Goal: Task Accomplishment & Management: Complete application form

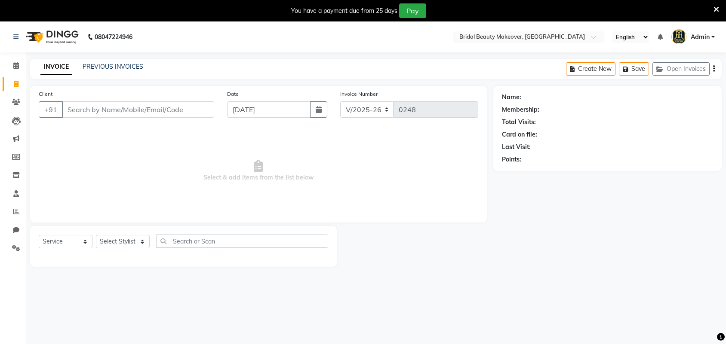
select select "8610"
select select "service"
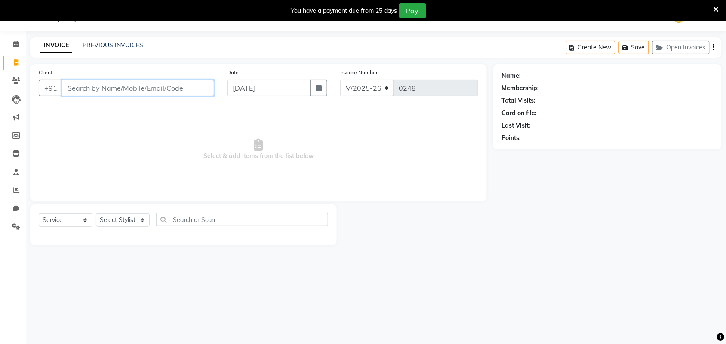
click at [140, 89] on input "Client" at bounding box center [138, 88] width 152 height 16
type input "[MEDICAL_DATA]"
click at [205, 89] on span "Add Client" at bounding box center [192, 88] width 34 height 9
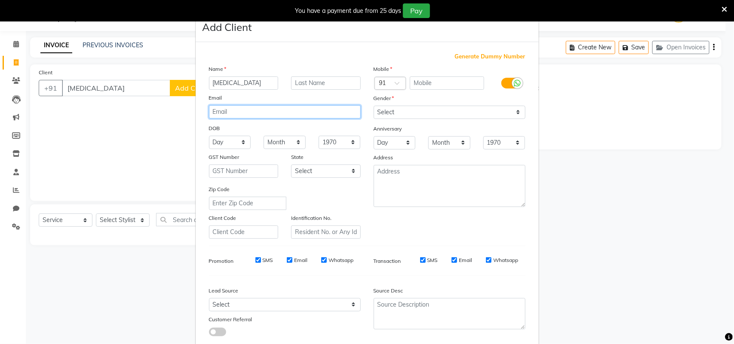
click at [267, 110] on input "email" at bounding box center [285, 111] width 152 height 13
click at [445, 83] on input "text" at bounding box center [447, 83] width 74 height 13
type input "9692851457"
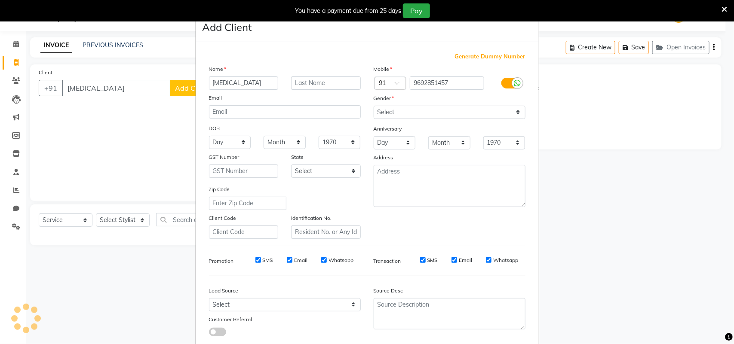
click at [142, 219] on ngb-modal-window "Add Client Generate Dummy Number Name [MEDICAL_DATA] Email DOB Day 01 02 03 04 …" at bounding box center [367, 172] width 734 height 344
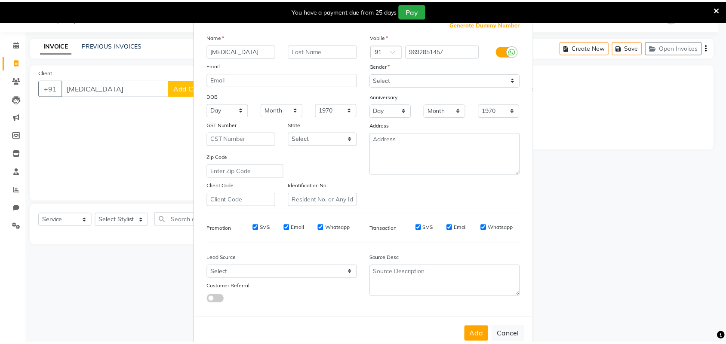
scroll to position [49, 0]
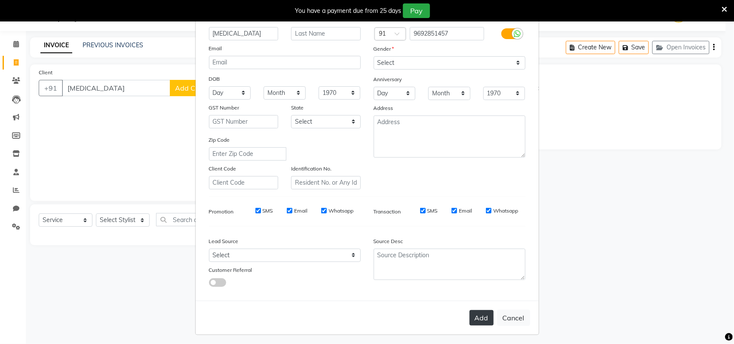
click at [479, 310] on button "Add" at bounding box center [482, 317] width 24 height 15
click at [143, 220] on ngb-modal-window "Add Client Generate Dummy Number Name [MEDICAL_DATA] Email DOB Day 01 02 03 04 …" at bounding box center [367, 172] width 734 height 344
click at [140, 216] on ngb-modal-window "Add Client Generate Dummy Number Name [MEDICAL_DATA] Email DOB Day 01 02 03 04 …" at bounding box center [367, 172] width 734 height 344
click at [125, 92] on ngb-modal-window "Add Client Generate Dummy Number Name [MEDICAL_DATA] Email DOB Day 01 02 03 04 …" at bounding box center [367, 172] width 734 height 344
click at [123, 82] on ngb-modal-window "Add Client Generate Dummy Number Name [MEDICAL_DATA] Email DOB Day 01 02 03 04 …" at bounding box center [367, 172] width 734 height 344
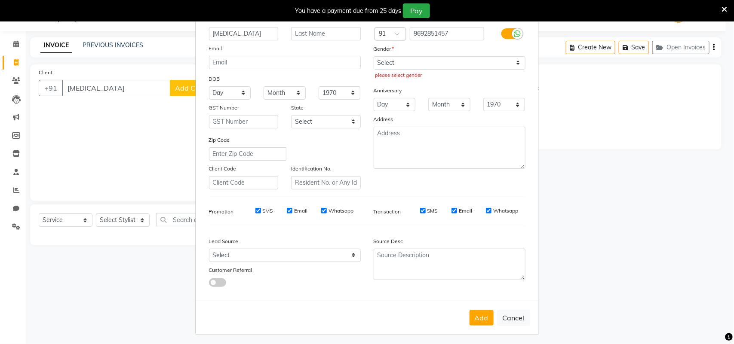
click at [113, 87] on ngb-modal-window "Add Client Generate Dummy Number Name [MEDICAL_DATA] Email DOB Day 01 02 03 04 …" at bounding box center [367, 172] width 734 height 344
click at [381, 60] on select "Select [DEMOGRAPHIC_DATA] [DEMOGRAPHIC_DATA] Other Prefer Not To Say" at bounding box center [450, 62] width 152 height 13
select select "[DEMOGRAPHIC_DATA]"
click at [374, 56] on select "Select [DEMOGRAPHIC_DATA] [DEMOGRAPHIC_DATA] Other Prefer Not To Say" at bounding box center [450, 62] width 152 height 13
click at [138, 87] on ngb-modal-window "Add Client Generate Dummy Number Name [MEDICAL_DATA] Email DOB Day 01 02 03 04 …" at bounding box center [367, 172] width 734 height 344
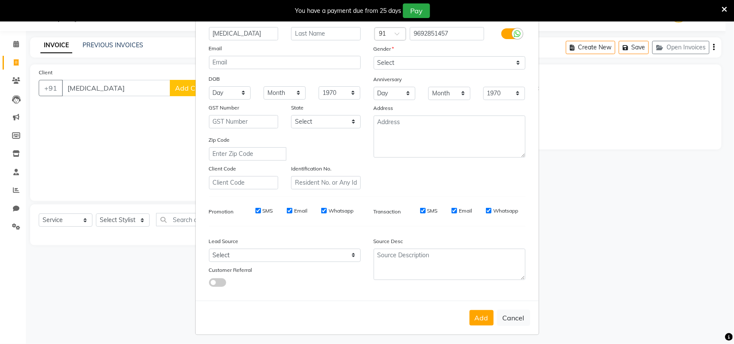
click at [149, 93] on ngb-modal-window "Add Client Generate Dummy Number Name [MEDICAL_DATA] Email DOB Day 01 02 03 04 …" at bounding box center [367, 172] width 734 height 344
click at [153, 87] on ngb-modal-window "Add Client Generate Dummy Number Name [MEDICAL_DATA] Email DOB Day 01 02 03 04 …" at bounding box center [367, 172] width 734 height 344
click at [478, 322] on button "Add" at bounding box center [482, 317] width 24 height 15
type input "9692851457"
select select
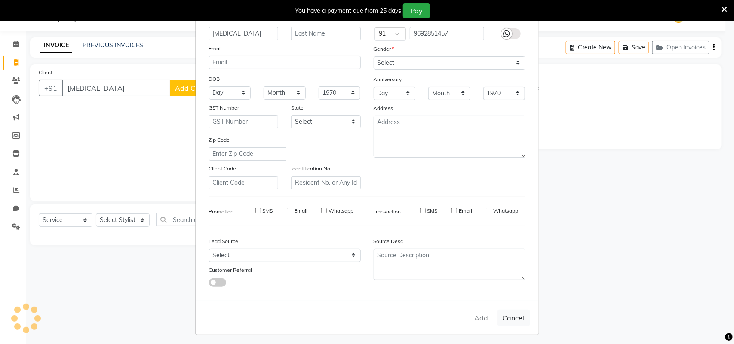
select select
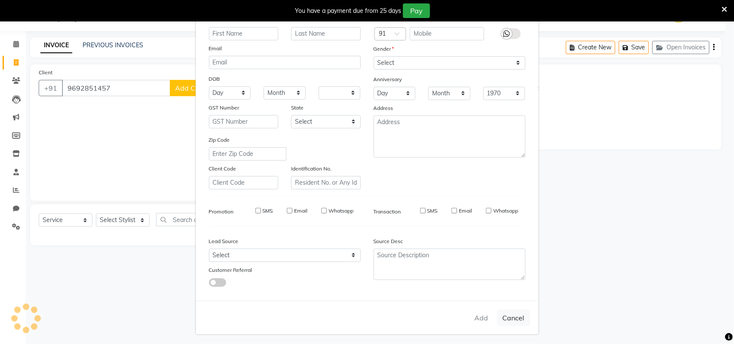
select select
checkbox input "false"
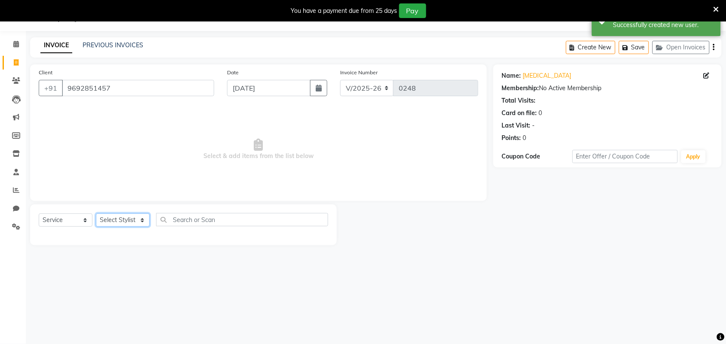
click at [130, 218] on select "Select Stylist Induben [PERSON_NAME] Neha [PERSON_NAME] [PERSON_NAME] (owner)" at bounding box center [123, 220] width 54 height 13
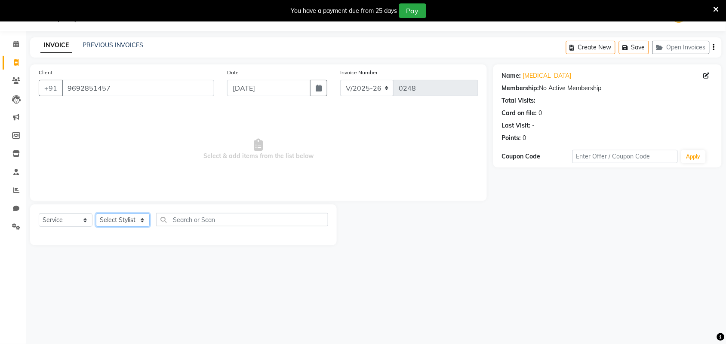
select select "86189"
click at [96, 214] on select "Select Stylist Induben [PERSON_NAME] Neha [PERSON_NAME] [PERSON_NAME] (owner)" at bounding box center [123, 220] width 54 height 13
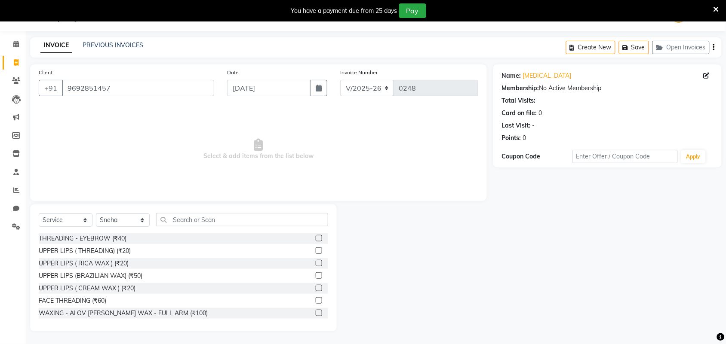
click at [151, 235] on div "THREADING - EYEBROW (₹40)" at bounding box center [183, 238] width 289 height 11
click at [316, 240] on div at bounding box center [322, 238] width 12 height 11
click at [316, 236] on div at bounding box center [322, 238] width 12 height 11
click at [316, 235] on label at bounding box center [319, 238] width 6 height 6
click at [316, 236] on input "checkbox" at bounding box center [319, 239] width 6 height 6
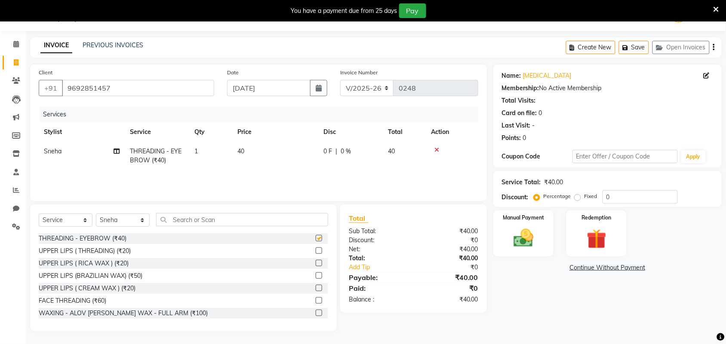
checkbox input "false"
click at [529, 241] on img at bounding box center [524, 239] width 34 height 24
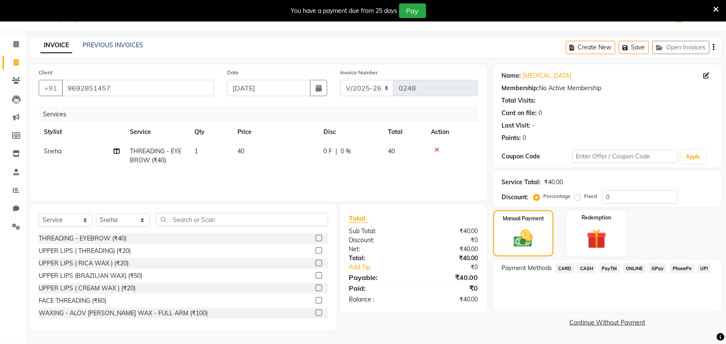
click at [635, 265] on span "ONLINE" at bounding box center [634, 269] width 22 height 10
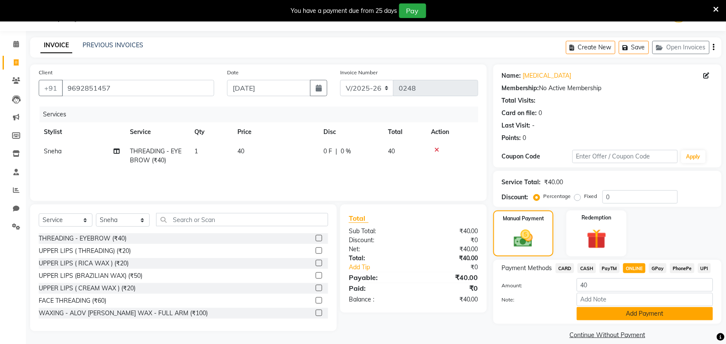
scroll to position [31, 0]
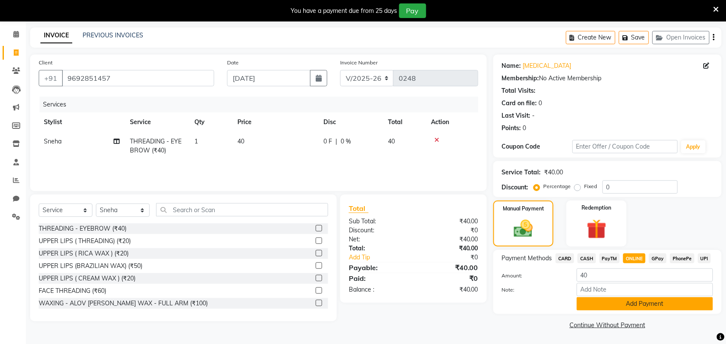
click at [630, 306] on button "Add Payment" at bounding box center [645, 304] width 136 height 13
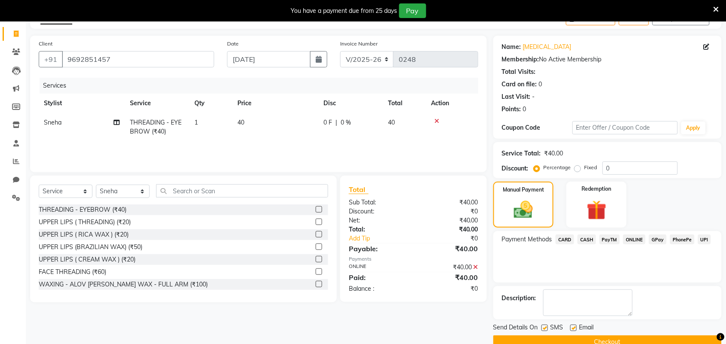
scroll to position [68, 0]
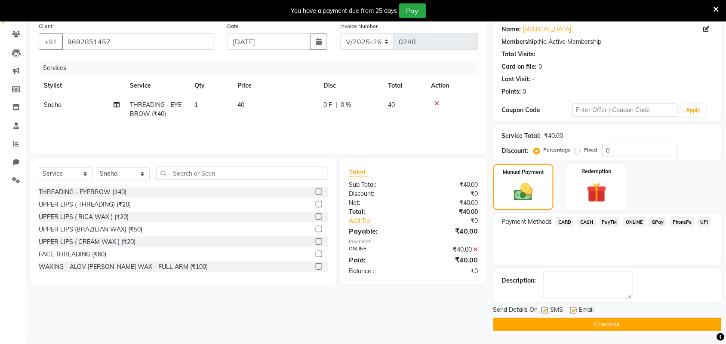
click at [579, 310] on div "Email" at bounding box center [585, 311] width 31 height 11
click at [574, 310] on label at bounding box center [573, 310] width 6 height 6
click at [574, 310] on input "checkbox" at bounding box center [573, 311] width 6 height 6
checkbox input "false"
click at [580, 321] on button "Checkout" at bounding box center [607, 324] width 228 height 13
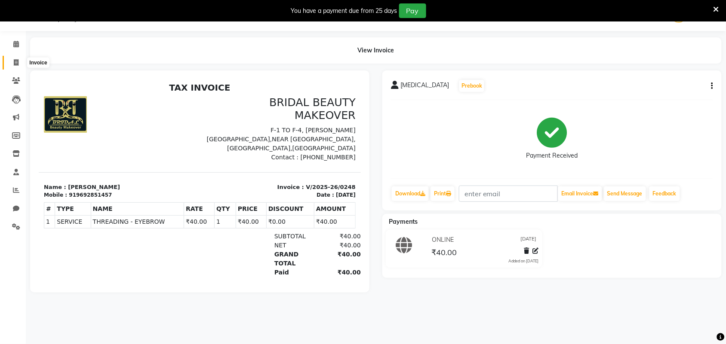
click at [15, 59] on icon at bounding box center [16, 62] width 5 height 6
select select "service"
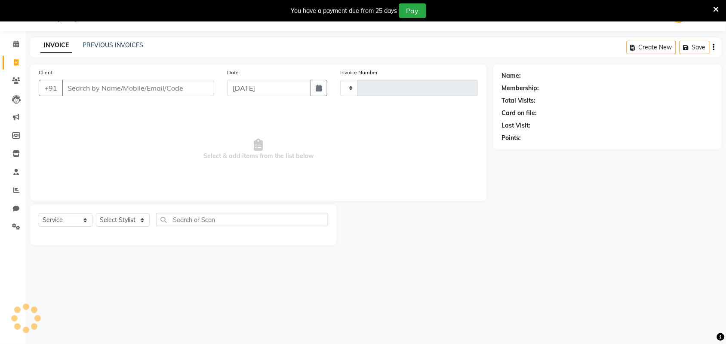
type input "0249"
select select "8610"
click at [74, 89] on input "Client" at bounding box center [138, 88] width 152 height 16
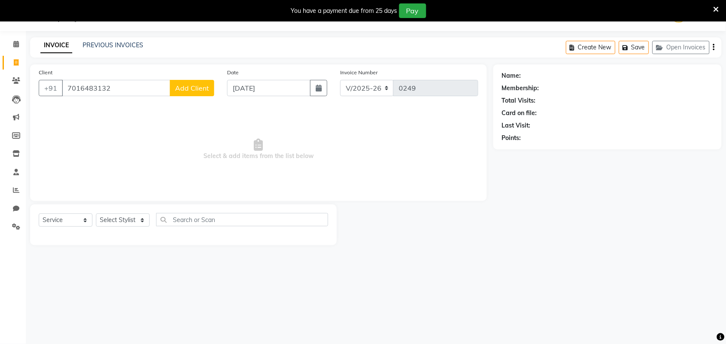
type input "7016483132"
click at [175, 82] on button "Add Client" at bounding box center [192, 88] width 44 height 16
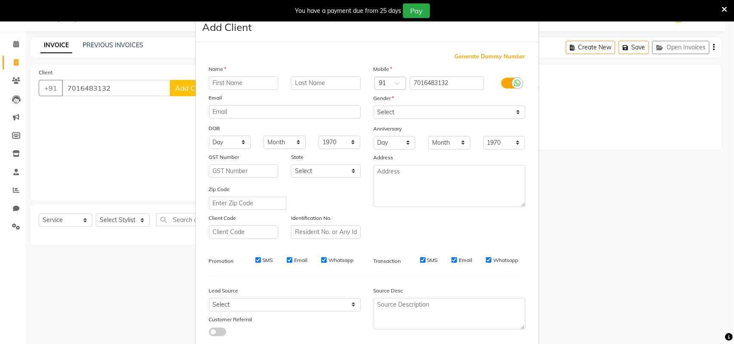
click at [213, 83] on input "text" at bounding box center [244, 83] width 70 height 13
type input "s"
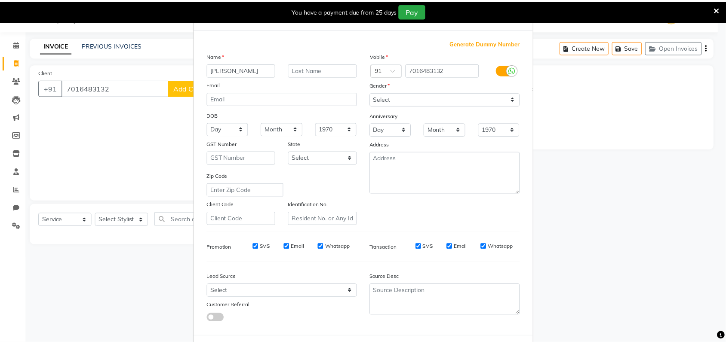
scroll to position [49, 0]
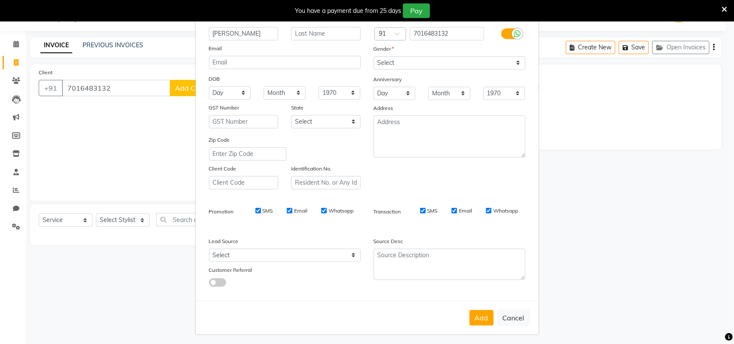
type input "[PERSON_NAME]"
click at [396, 62] on select "Select [DEMOGRAPHIC_DATA] [DEMOGRAPHIC_DATA] Other Prefer Not To Say" at bounding box center [450, 62] width 152 height 13
select select "[DEMOGRAPHIC_DATA]"
click at [374, 56] on select "Select [DEMOGRAPHIC_DATA] [DEMOGRAPHIC_DATA] Other Prefer Not To Say" at bounding box center [450, 62] width 152 height 13
click at [134, 220] on ngb-modal-window "Add Client Generate Dummy Number Name [PERSON_NAME] Email DOB Day 01 02 03 04 0…" at bounding box center [367, 172] width 734 height 344
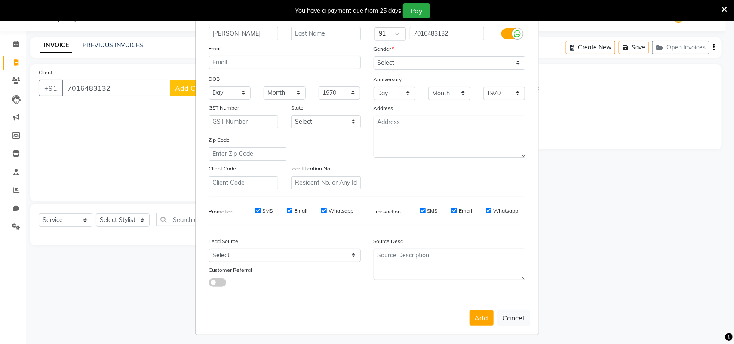
click at [142, 217] on ngb-modal-window "Add Client Generate Dummy Number Name [PERSON_NAME] Email DOB Day 01 02 03 04 0…" at bounding box center [367, 172] width 734 height 344
click at [481, 312] on button "Add" at bounding box center [482, 317] width 24 height 15
select select
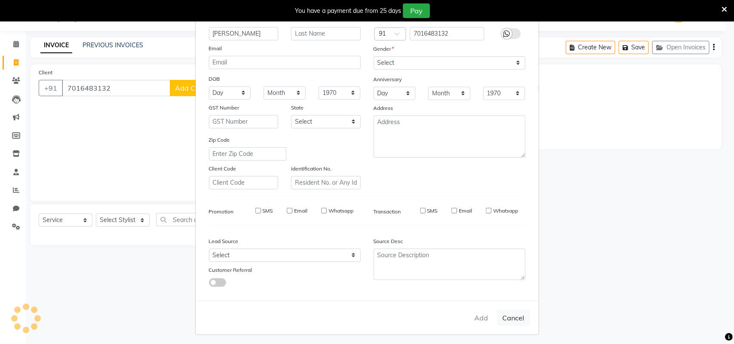
select select
checkbox input "false"
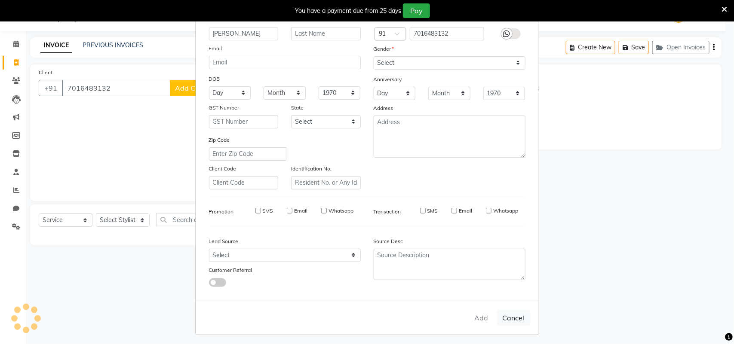
checkbox input "false"
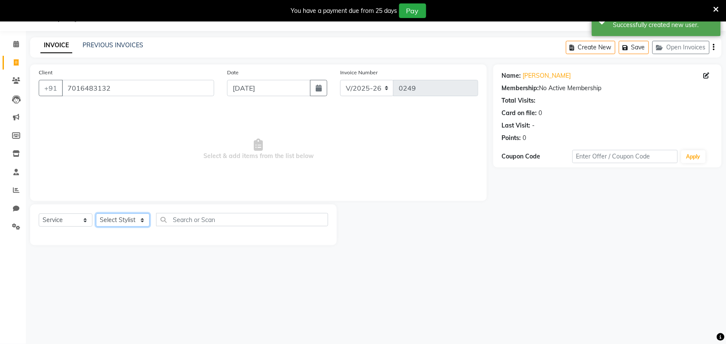
click at [129, 214] on select "Select Stylist Induben [PERSON_NAME] Neha [PERSON_NAME] [PERSON_NAME] (owner)" at bounding box center [123, 220] width 54 height 13
select select "86187"
click at [96, 214] on select "Select Stylist Induben [PERSON_NAME] Neha [PERSON_NAME] [PERSON_NAME] (owner)" at bounding box center [123, 220] width 54 height 13
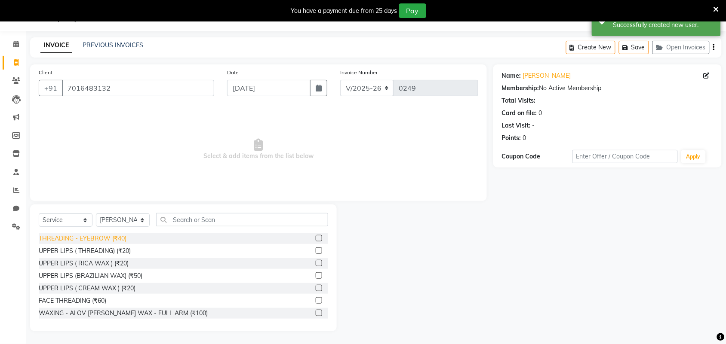
click at [126, 237] on div "THREADING - EYEBROW (₹40)" at bounding box center [83, 238] width 88 height 9
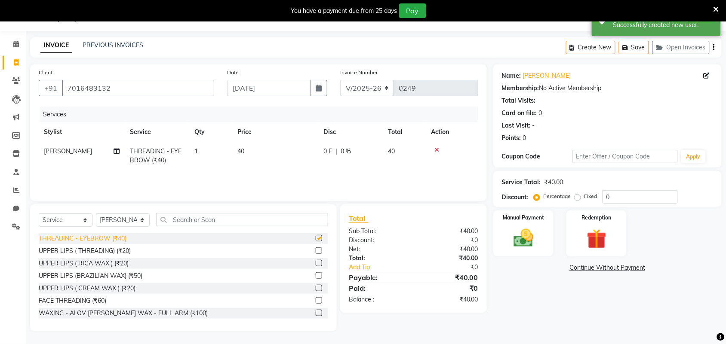
checkbox input "false"
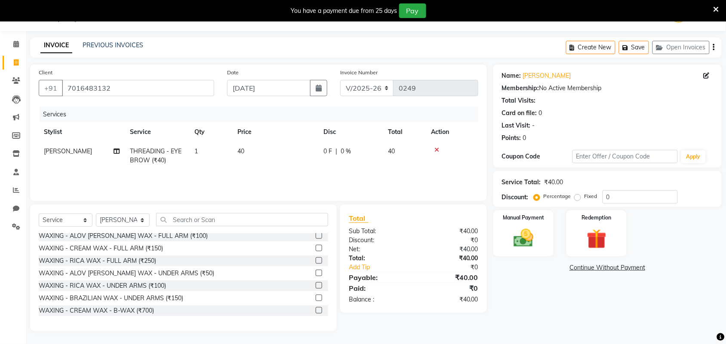
scroll to position [54, 0]
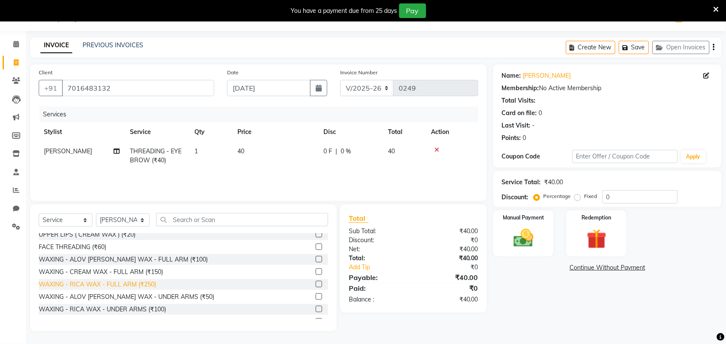
click at [111, 284] on div "WAXING - RICA WAX - FULL ARM (₹250)" at bounding box center [97, 284] width 117 height 9
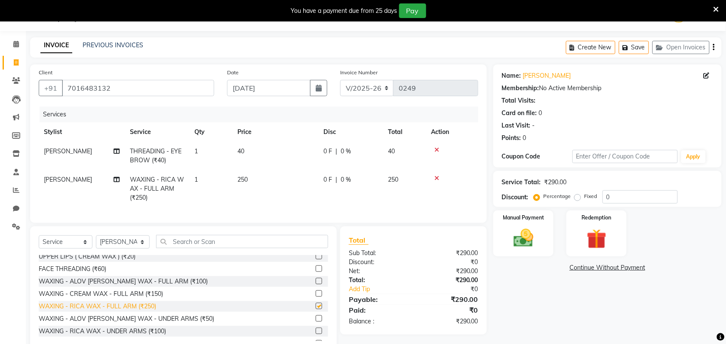
checkbox input "false"
click at [436, 175] on icon at bounding box center [436, 178] width 5 height 6
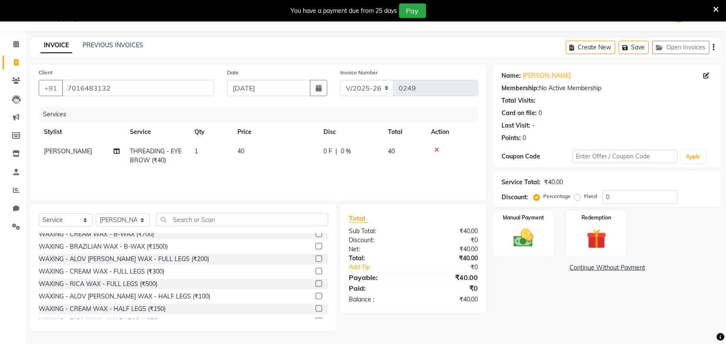
scroll to position [0, 0]
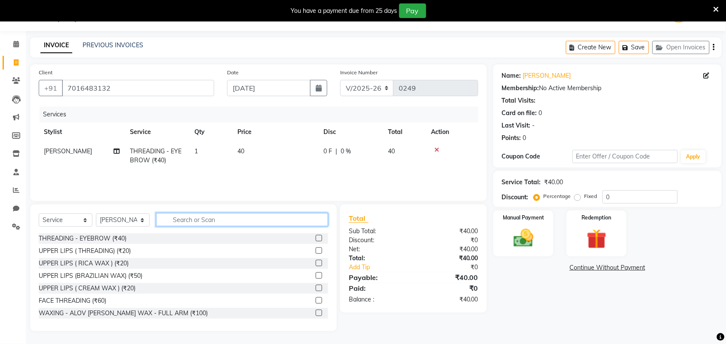
click at [185, 220] on input "text" at bounding box center [242, 219] width 172 height 13
type input "c"
type input "f"
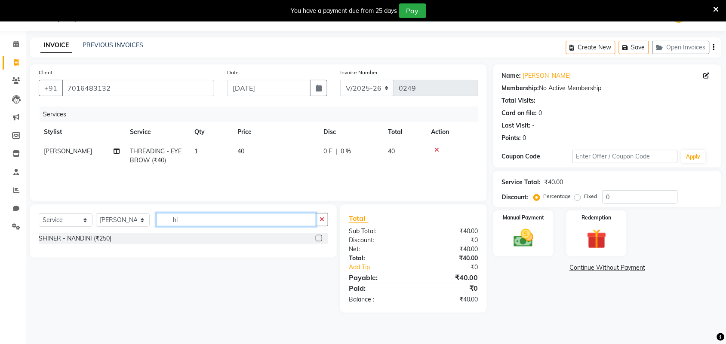
type input "h"
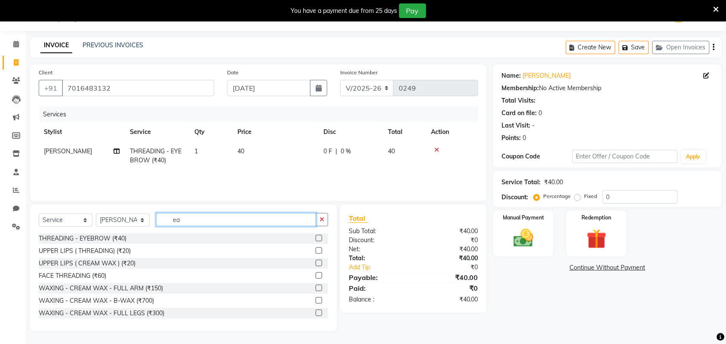
type input "e"
type input "fa"
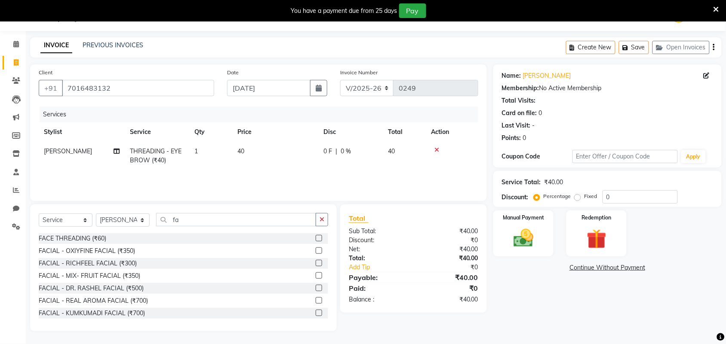
click at [136, 250] on div "FACIAL - OXIYFINE FACIAL (₹350)" at bounding box center [183, 251] width 289 height 11
click at [316, 252] on label at bounding box center [319, 251] width 6 height 6
click at [316, 252] on input "checkbox" at bounding box center [319, 252] width 6 height 6
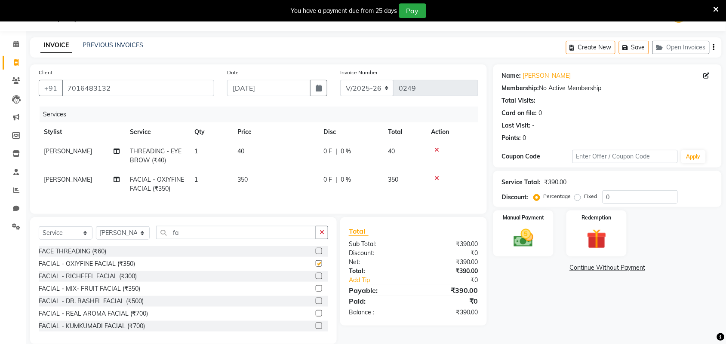
checkbox input "false"
click at [528, 241] on img at bounding box center [524, 239] width 34 height 24
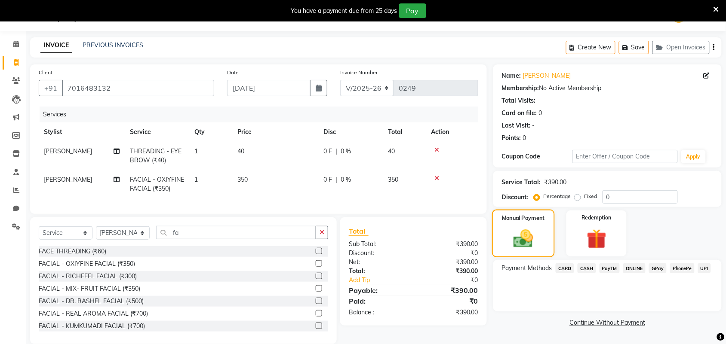
scroll to position [42, 0]
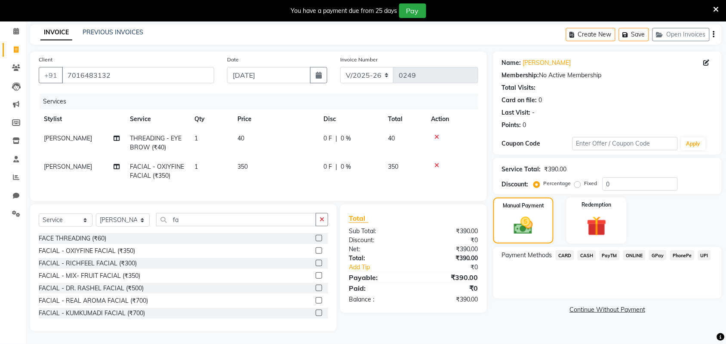
click at [583, 251] on span "CASH" at bounding box center [586, 256] width 18 height 10
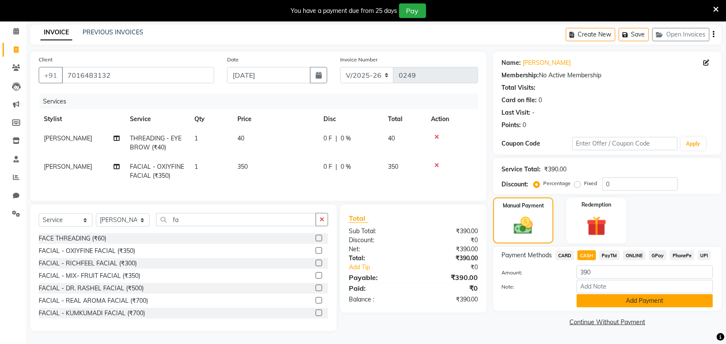
click at [595, 295] on button "Add Payment" at bounding box center [645, 301] width 136 height 13
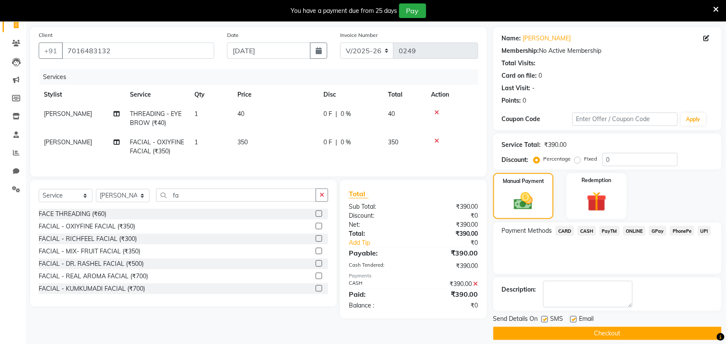
scroll to position [68, 0]
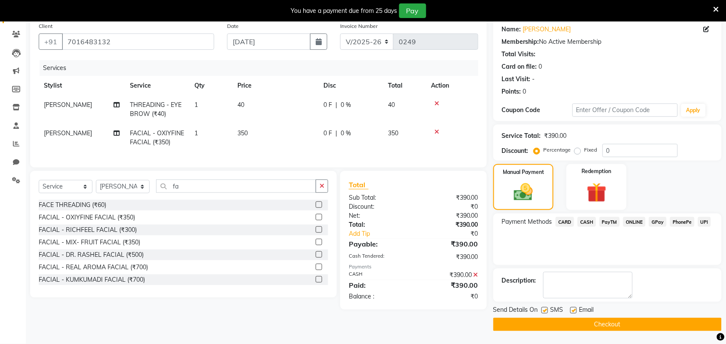
click at [578, 310] on div "Email" at bounding box center [585, 311] width 31 height 11
click at [569, 307] on div "SMS" at bounding box center [555, 311] width 29 height 11
click at [573, 312] on label at bounding box center [573, 310] width 6 height 6
click at [573, 312] on input "checkbox" at bounding box center [573, 311] width 6 height 6
checkbox input "false"
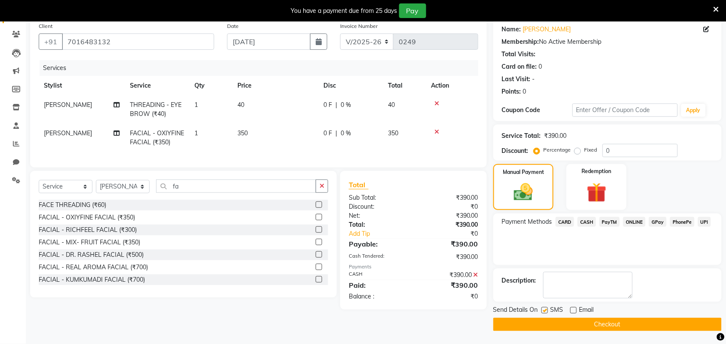
click at [575, 320] on button "Checkout" at bounding box center [607, 324] width 228 height 13
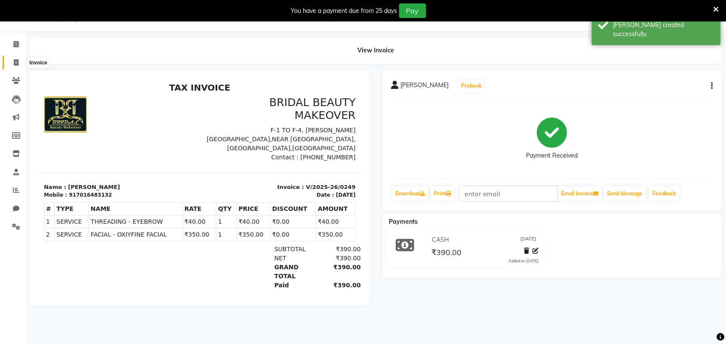
click at [10, 60] on span at bounding box center [16, 63] width 15 height 10
select select "service"
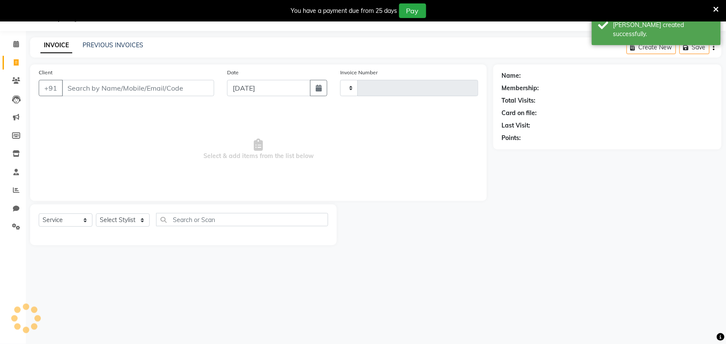
type input "0250"
select select "8610"
